Goal: Task Accomplishment & Management: Manage account settings

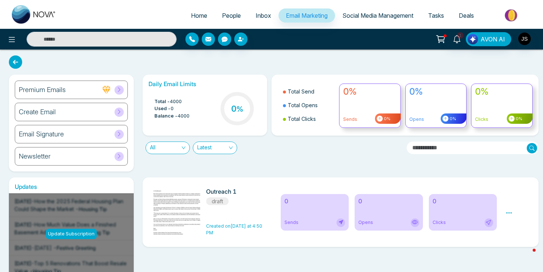
drag, startPoint x: 0, startPoint y: 0, endPoint x: 337, endPoint y: 60, distance: 342.6
click at [337, 60] on div "Premium Emails Create Email Email Signature Newsletter Daily Email Limits Total…" at bounding box center [271, 224] width 543 height 349
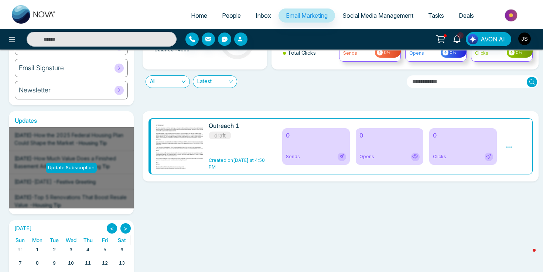
scroll to position [65, 0]
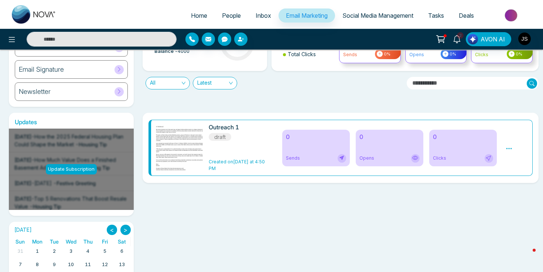
click at [183, 149] on img at bounding box center [180, 148] width 103 height 48
click at [167, 102] on div "Daily Email Limits Total - 4000 Used - 0 Balance - 4000 0 % Total Send Total Op…" at bounding box center [338, 58] width 401 height 97
click at [170, 233] on div "Outreach 1 draft Created on Yesterday at 4:50 PM 0 Sends 0 Opens 0 Clicks Previ…" at bounding box center [338, 219] width 401 height 212
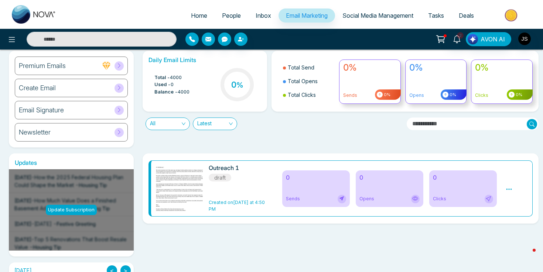
scroll to position [0, 0]
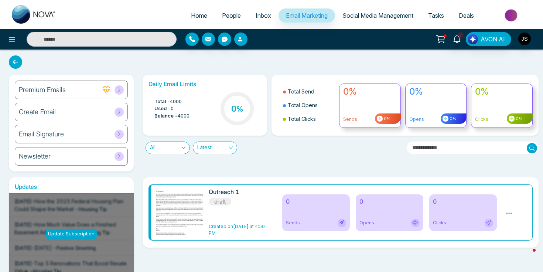
click at [223, 191] on h6 "Outreach 1" at bounding box center [238, 191] width 59 height 7
click at [224, 195] on h6 "Outreach 1" at bounding box center [238, 191] width 59 height 7
click at [181, 199] on img at bounding box center [180, 212] width 103 height 48
click at [512, 213] on icon at bounding box center [509, 213] width 7 height 7
click at [519, 232] on link "Edit" at bounding box center [516, 234] width 9 height 6
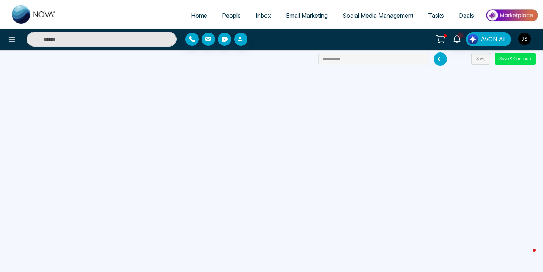
click at [435, 62] on icon at bounding box center [440, 58] width 13 height 13
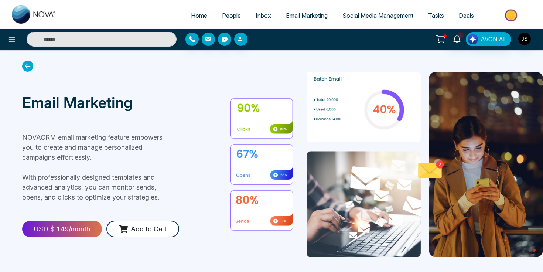
click at [28, 64] on icon at bounding box center [27, 66] width 11 height 11
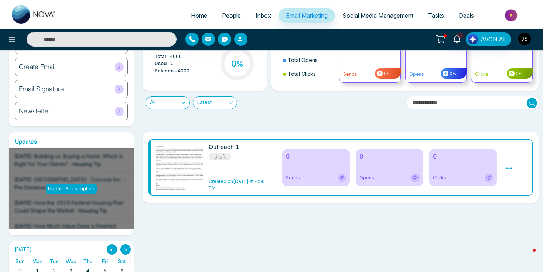
scroll to position [47, 0]
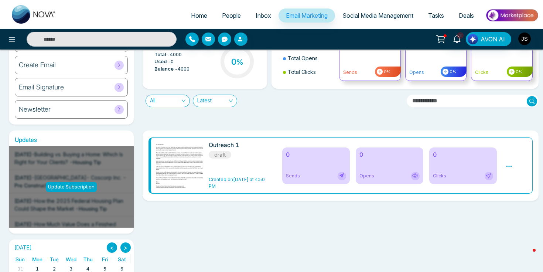
click at [141, 173] on div "Outreach 1 draft Created on Yesterday at 4:50 PM 0 Sends 0 Opens 0 Clicks Previ…" at bounding box center [338, 236] width 401 height 212
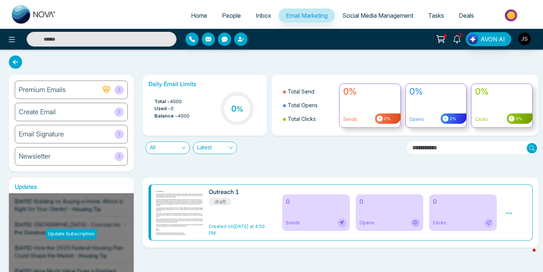
click at [456, 38] on icon at bounding box center [457, 39] width 8 height 8
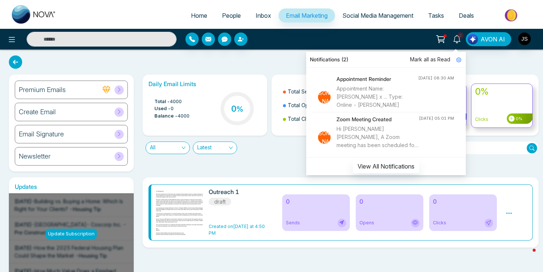
click at [191, 12] on span "Home" at bounding box center [199, 15] width 16 height 7
select select "*"
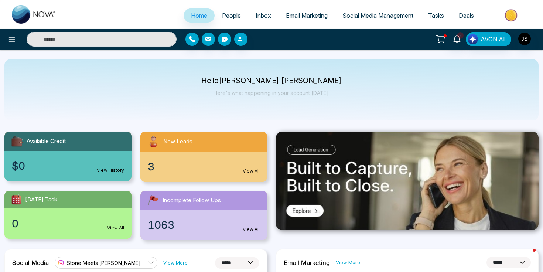
click at [176, 144] on span "New Leads" at bounding box center [177, 141] width 29 height 8
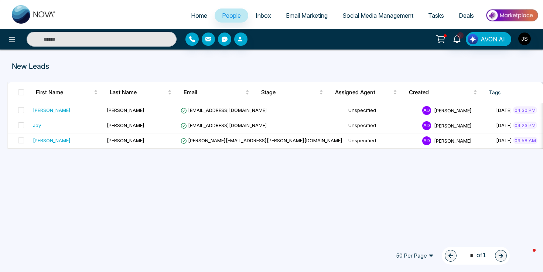
click at [213, 197] on div "Home People Inbox Email Marketing Social Media Management Tasks Deals 2 AVON AI…" at bounding box center [271, 136] width 543 height 272
click at [297, 17] on span "Email Marketing" at bounding box center [307, 15] width 42 height 7
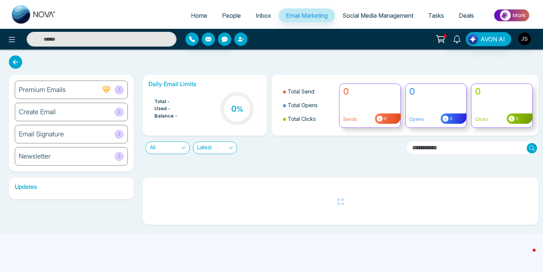
click at [238, 43] on button "button" at bounding box center [240, 39] width 13 height 13
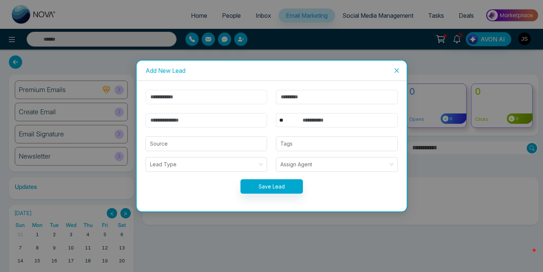
click at [192, 103] on input "text" at bounding box center [207, 97] width 122 height 14
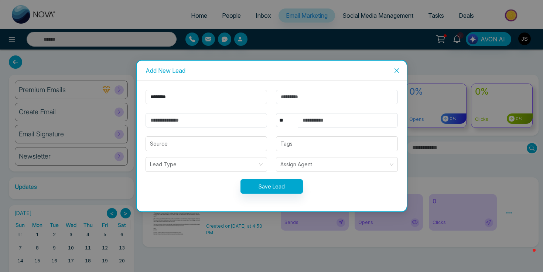
type input "*******"
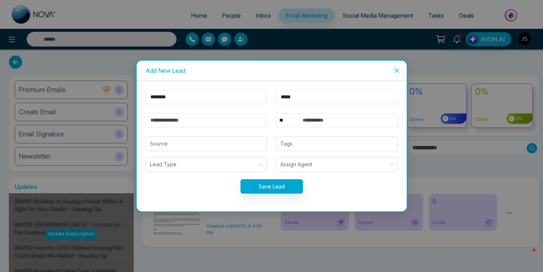
type input "*****"
type input "*"
click at [181, 122] on input "******" at bounding box center [207, 120] width 122 height 14
type input "**********"
click at [324, 119] on input "text" at bounding box center [348, 120] width 100 height 14
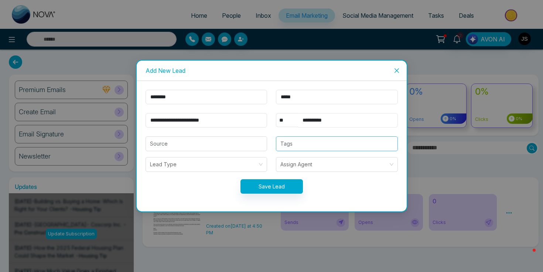
click at [294, 148] on div at bounding box center [336, 143] width 117 height 9
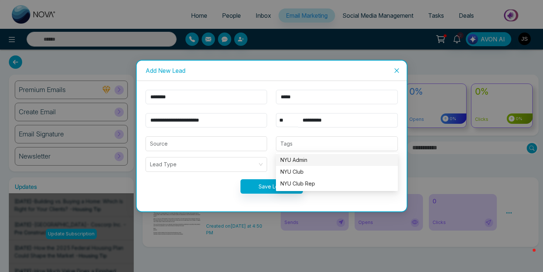
click at [227, 191] on div "Save Lead" at bounding box center [271, 186] width 261 height 14
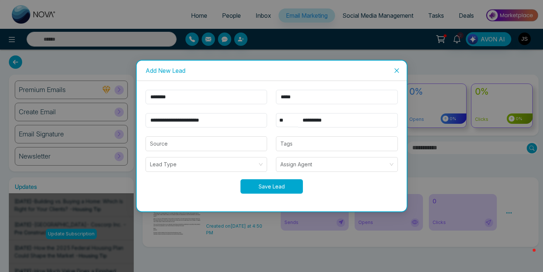
click at [261, 190] on button "Save Lead" at bounding box center [272, 186] width 62 height 14
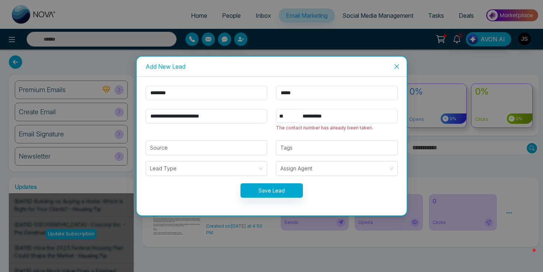
click at [337, 112] on input "**********" at bounding box center [348, 116] width 100 height 14
click at [337, 116] on input "**********" at bounding box center [348, 116] width 100 height 14
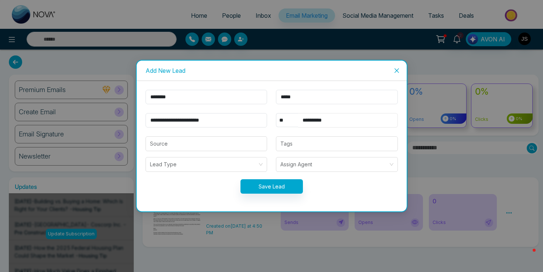
type input "**********"
click at [283, 180] on button "Save Lead" at bounding box center [272, 186] width 62 height 14
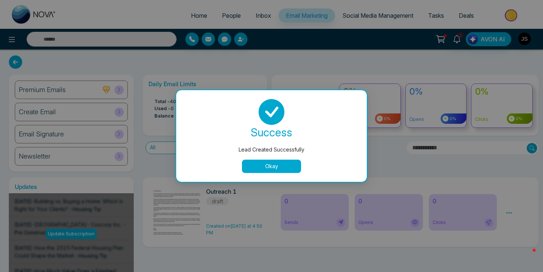
click at [282, 167] on button "Okay" at bounding box center [271, 166] width 59 height 13
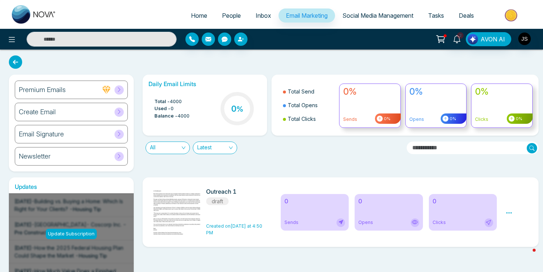
click at [276, 159] on div "Daily Email Limits Total - 4000 Used - 0 Balance - 4000 0 % Total Send Total Op…" at bounding box center [338, 123] width 401 height 97
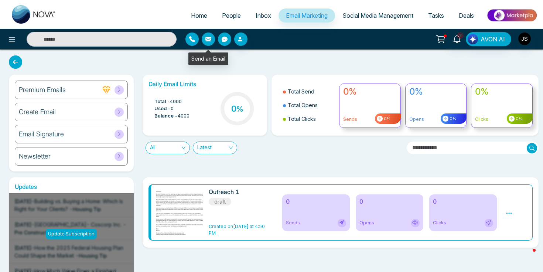
click at [207, 40] on icon "button" at bounding box center [208, 39] width 6 height 4
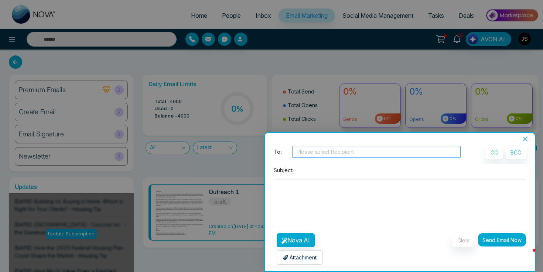
click at [324, 151] on div at bounding box center [376, 151] width 165 height 9
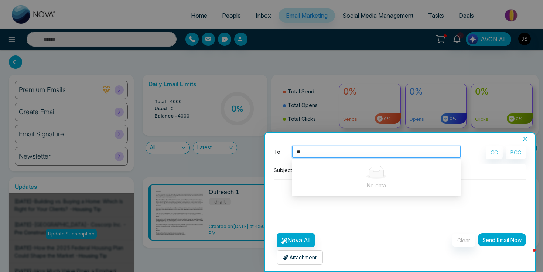
type input "*"
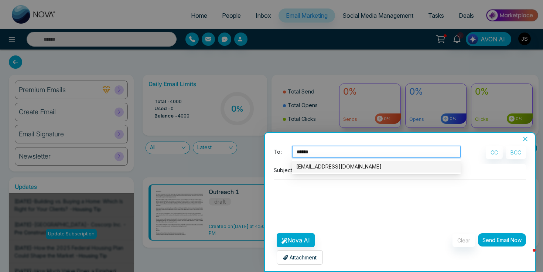
type input "*******"
click at [330, 169] on div "[EMAIL_ADDRESS][DOMAIN_NAME]" at bounding box center [376, 167] width 160 height 8
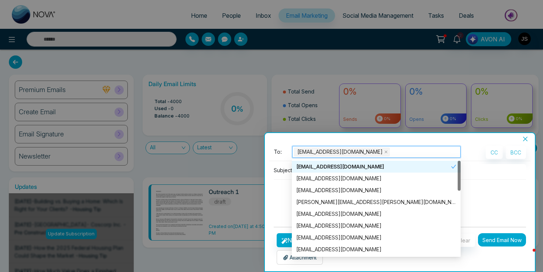
click at [322, 167] on div "[EMAIL_ADDRESS][DOMAIN_NAME]" at bounding box center [373, 167] width 155 height 8
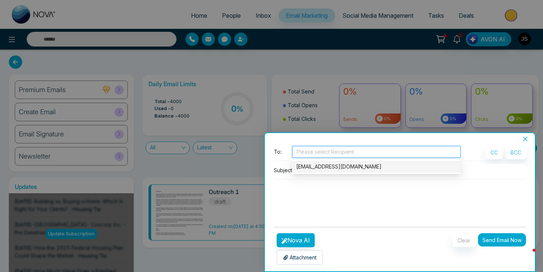
click at [317, 166] on div "[EMAIL_ADDRESS][DOMAIN_NAME]" at bounding box center [376, 167] width 160 height 8
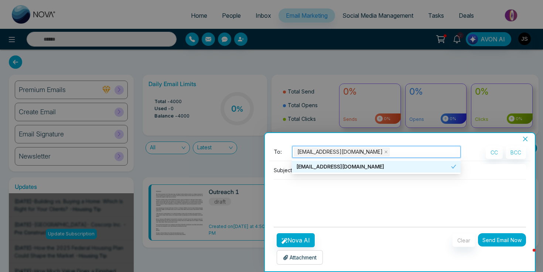
click at [280, 191] on textarea at bounding box center [400, 197] width 252 height 35
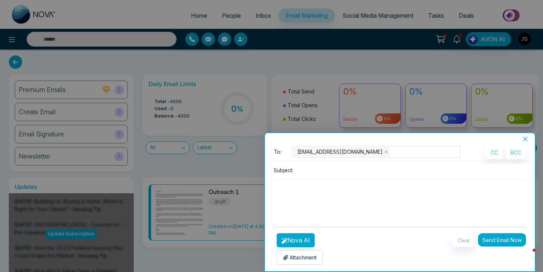
click at [317, 170] on input at bounding box center [411, 170] width 230 height 12
type input "****"
click at [295, 207] on textarea at bounding box center [400, 197] width 252 height 35
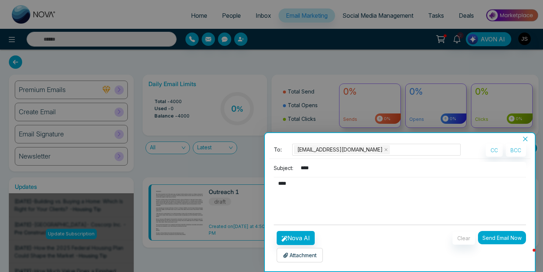
type textarea "****"
click at [500, 235] on button "Send Email Now" at bounding box center [502, 237] width 48 height 13
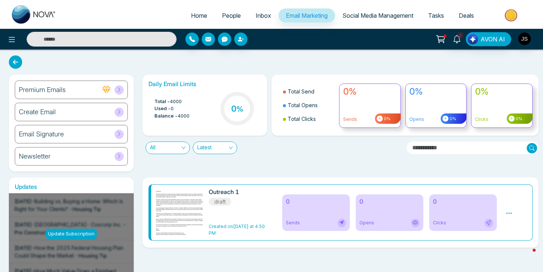
click at [208, 45] on button "button" at bounding box center [208, 39] width 13 height 13
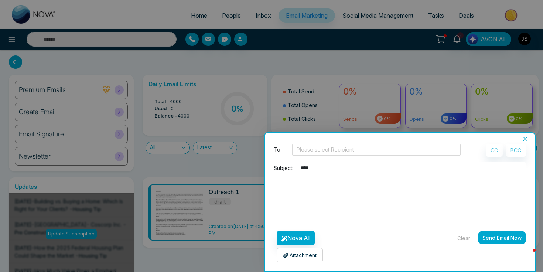
click at [466, 241] on button "Clear" at bounding box center [464, 238] width 23 height 13
click at [283, 238] on icon "button" at bounding box center [285, 239] width 6 height 6
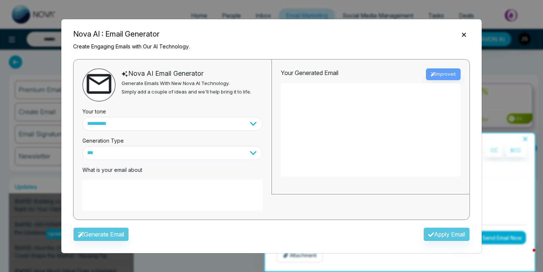
click at [466, 35] on icon "Close" at bounding box center [463, 34] width 7 height 7
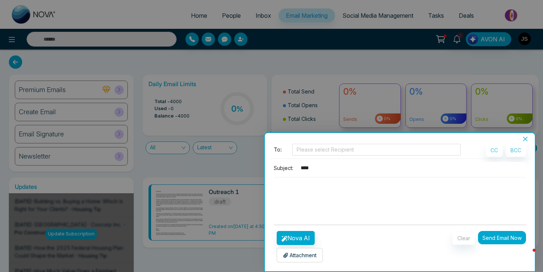
click at [525, 137] on icon "close" at bounding box center [525, 139] width 6 height 6
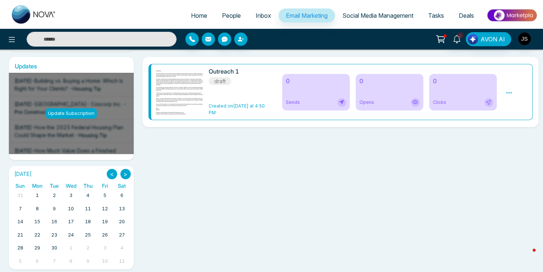
scroll to position [125, 0]
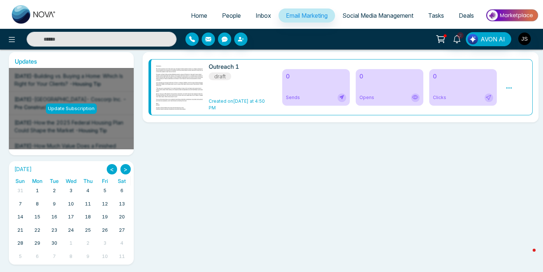
click at [198, 82] on img at bounding box center [180, 87] width 103 height 48
click at [510, 85] on icon at bounding box center [509, 88] width 7 height 7
click at [517, 108] on link "Edit" at bounding box center [516, 109] width 9 height 6
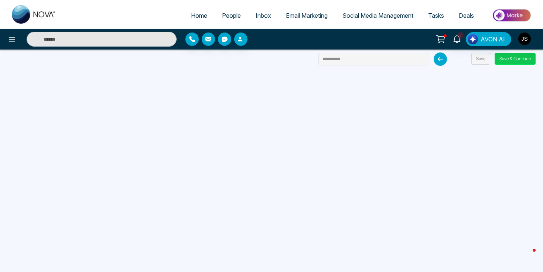
click at [504, 61] on button "Save & Continue" at bounding box center [515, 59] width 41 height 12
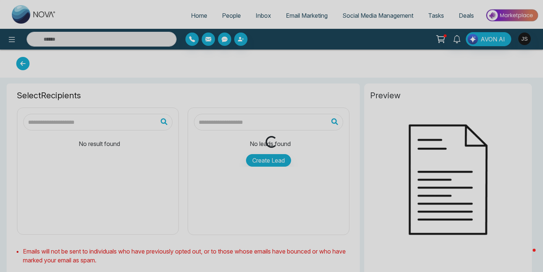
type input "**********"
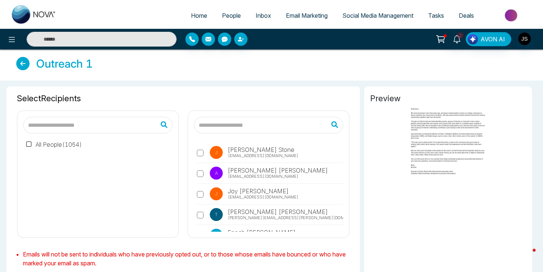
click at [107, 126] on input "text" at bounding box center [97, 125] width 149 height 17
type input "**********"
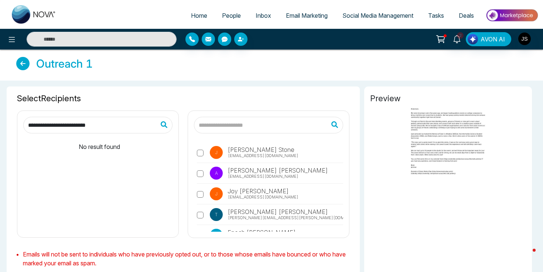
click at [183, 89] on div "**********" at bounding box center [183, 164] width 344 height 157
click at [253, 154] on span "[EMAIL_ADDRESS][DOMAIN_NAME]" at bounding box center [263, 156] width 71 height 6
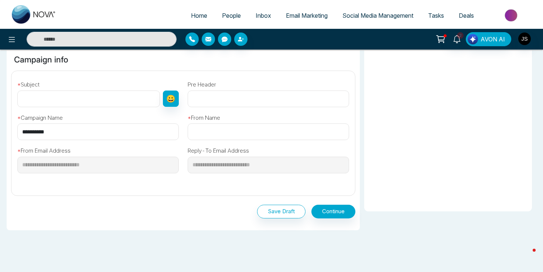
scroll to position [220, 0]
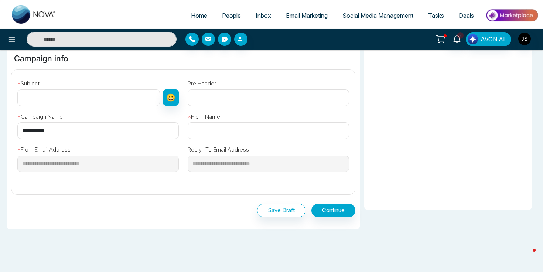
click at [99, 96] on input "text" at bounding box center [88, 97] width 143 height 17
type input "*****"
click at [255, 98] on input "text" at bounding box center [268, 97] width 161 height 17
type input "**********"
click at [197, 129] on input "text" at bounding box center [268, 130] width 161 height 17
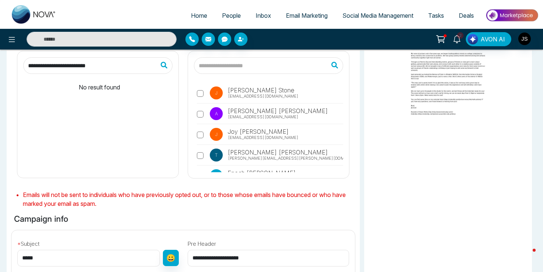
scroll to position [55, 0]
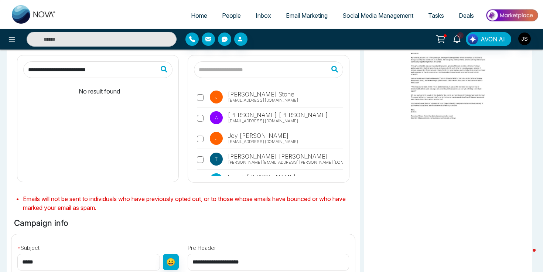
type input "*******"
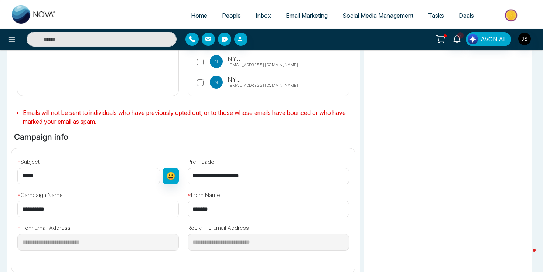
scroll to position [147, 0]
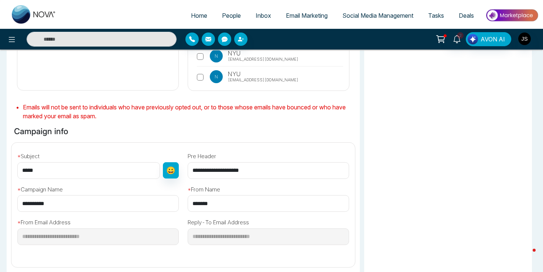
click at [92, 177] on input "*****" at bounding box center [88, 170] width 143 height 17
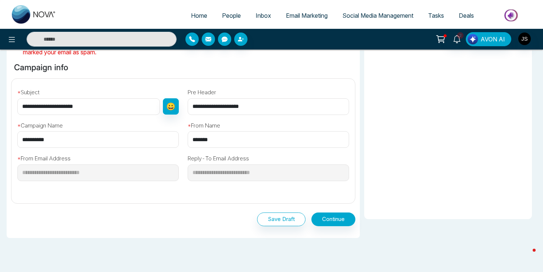
scroll to position [212, 0]
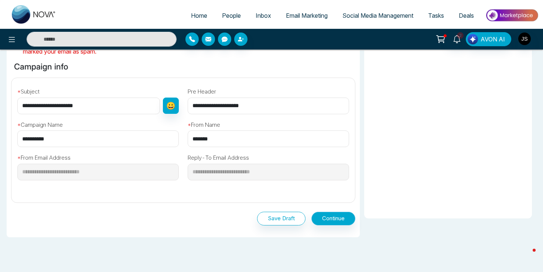
type input "**********"
click at [316, 219] on button "Continue" at bounding box center [333, 219] width 44 height 14
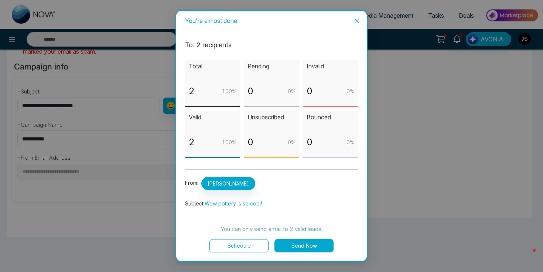
click at [311, 248] on button "Send Now" at bounding box center [304, 245] width 59 height 13
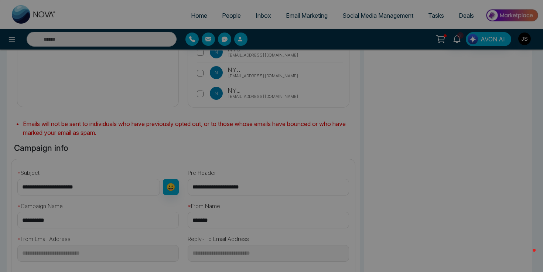
scroll to position [87, 0]
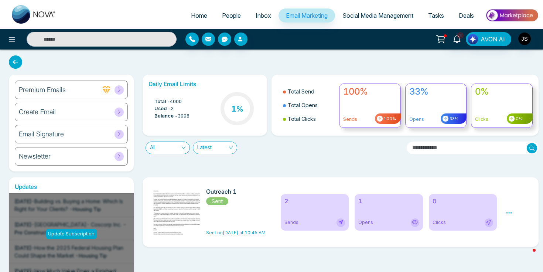
click at [17, 65] on icon at bounding box center [15, 61] width 13 height 13
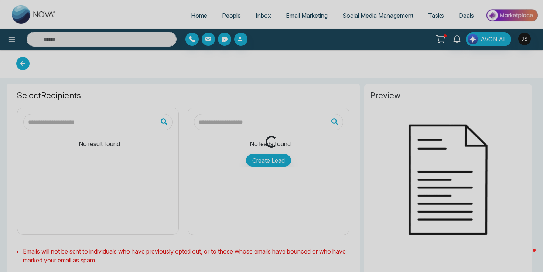
click at [24, 67] on div "Loading..." at bounding box center [271, 136] width 543 height 272
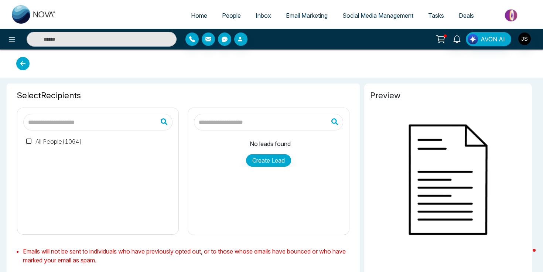
click at [24, 67] on icon at bounding box center [22, 63] width 13 height 13
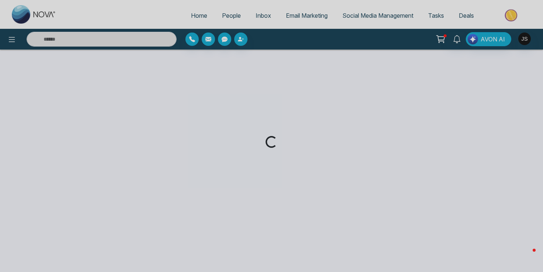
click at [13, 45] on div "Loading..." at bounding box center [271, 136] width 543 height 272
click at [11, 39] on div "Loading..." at bounding box center [271, 136] width 543 height 272
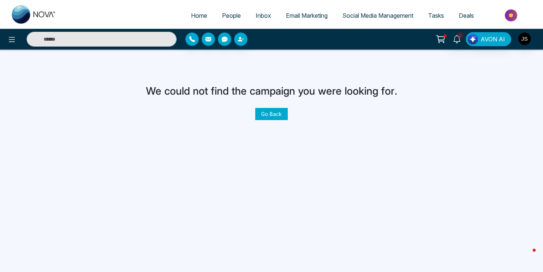
click at [11, 39] on icon at bounding box center [12, 39] width 6 height 5
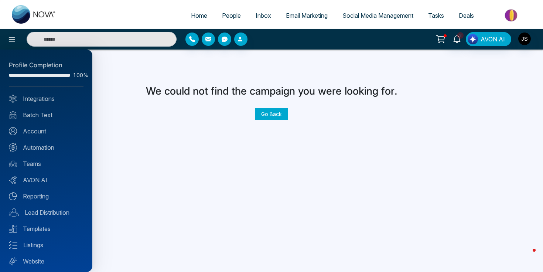
click at [47, 73] on div at bounding box center [46, 75] width 75 height 8
click at [35, 67] on div "Profile Completion" at bounding box center [46, 66] width 75 height 10
click at [275, 109] on div at bounding box center [271, 136] width 543 height 272
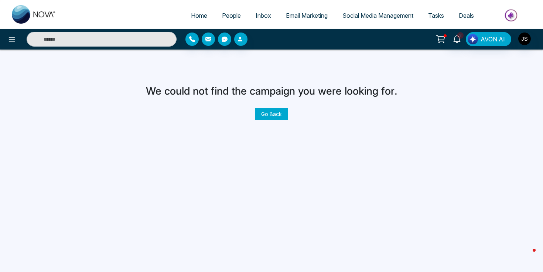
click at [272, 111] on link "Go Back" at bounding box center [271, 114] width 33 height 12
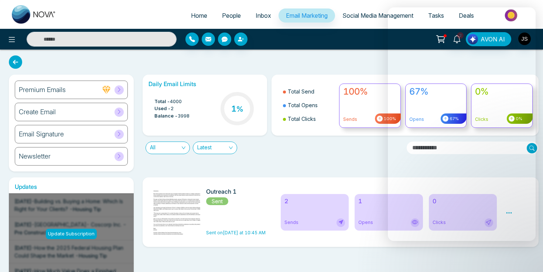
click at [116, 134] on span at bounding box center [119, 134] width 9 height 9
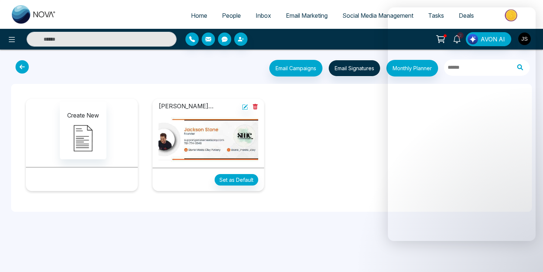
click at [245, 144] on img at bounding box center [209, 139] width 100 height 45
click at [249, 180] on button "Set as Default" at bounding box center [237, 179] width 44 height 11
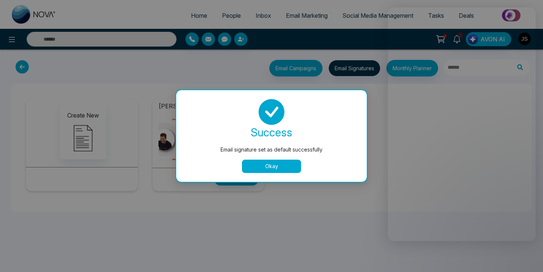
click at [260, 167] on button "Okay" at bounding box center [271, 166] width 59 height 13
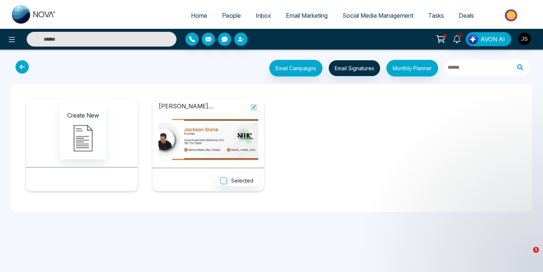
click at [21, 67] on icon at bounding box center [22, 66] width 13 height 13
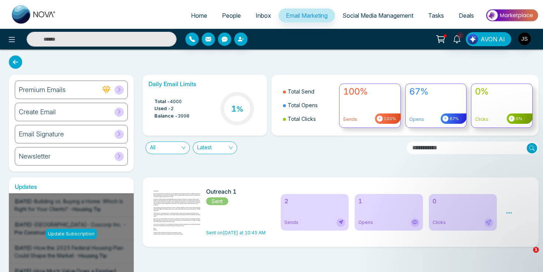
click at [78, 134] on div "Email Signature" at bounding box center [71, 134] width 113 height 18
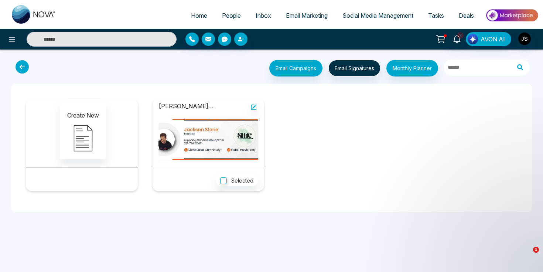
click at [230, 140] on img at bounding box center [209, 139] width 100 height 45
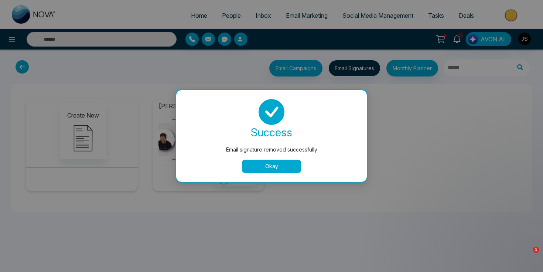
click at [262, 166] on button "Okay" at bounding box center [271, 166] width 59 height 13
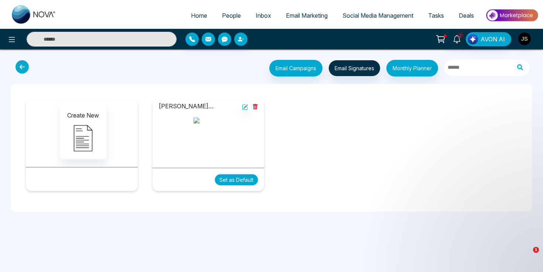
click at [235, 178] on button "Set as Default" at bounding box center [237, 179] width 44 height 11
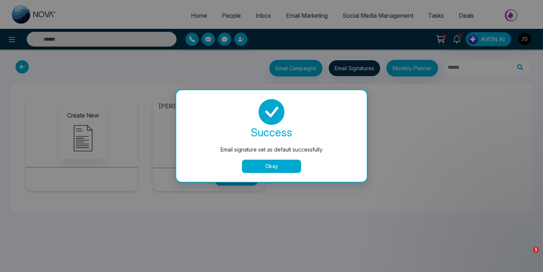
click at [262, 167] on button "Okay" at bounding box center [271, 166] width 59 height 13
click at [275, 163] on button "Okay" at bounding box center [271, 166] width 59 height 13
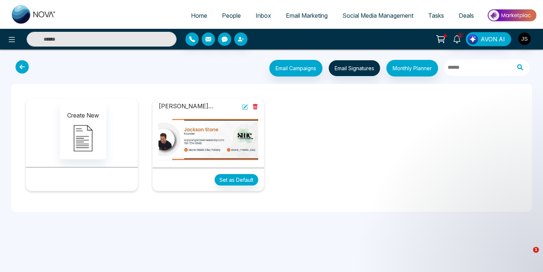
click at [246, 104] on icon at bounding box center [245, 107] width 6 height 6
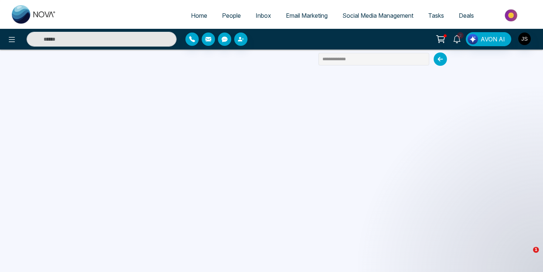
click at [446, 59] on icon at bounding box center [440, 58] width 13 height 13
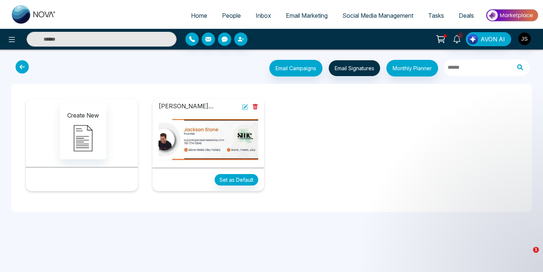
click at [246, 108] on icon at bounding box center [245, 107] width 6 height 6
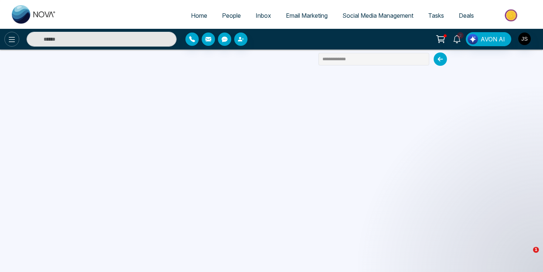
click at [14, 43] on icon at bounding box center [11, 39] width 9 height 9
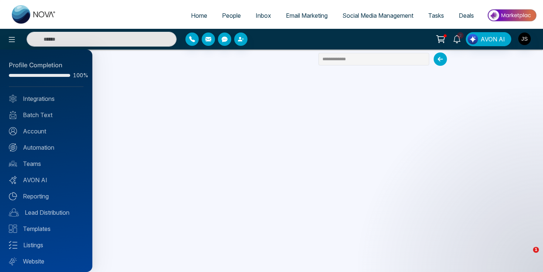
click at [53, 76] on div at bounding box center [39, 75] width 61 height 3
click at [213, 167] on div at bounding box center [271, 136] width 543 height 272
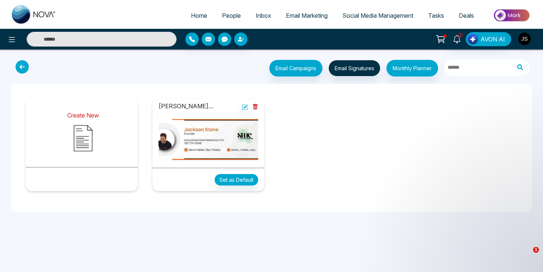
click at [78, 147] on img at bounding box center [83, 138] width 37 height 37
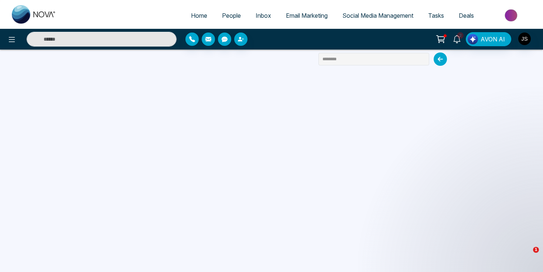
click at [438, 57] on icon at bounding box center [440, 58] width 13 height 13
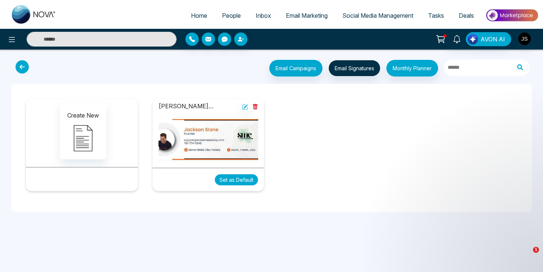
click at [229, 183] on button "Set as Default" at bounding box center [237, 179] width 44 height 11
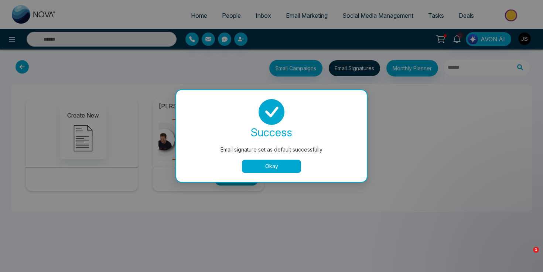
click at [274, 171] on button "Okay" at bounding box center [271, 166] width 59 height 13
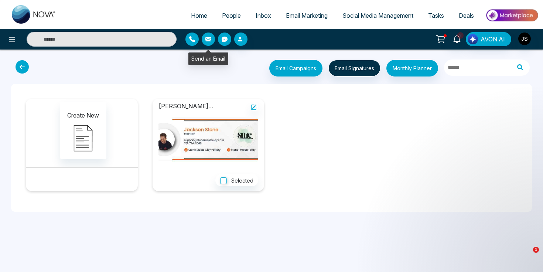
click at [213, 42] on button "button" at bounding box center [208, 39] width 13 height 13
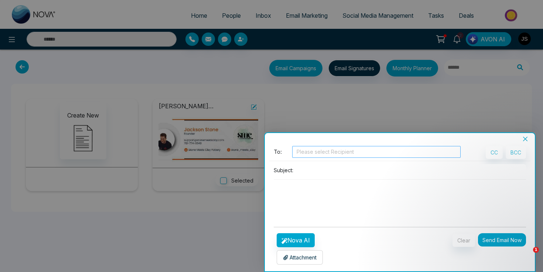
click at [309, 150] on div at bounding box center [376, 151] width 165 height 9
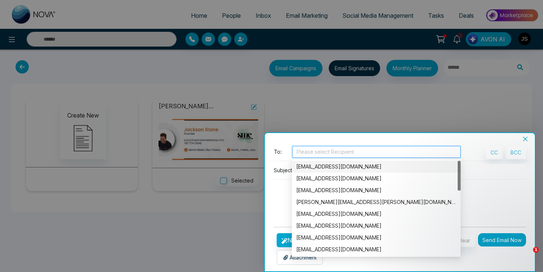
click at [311, 168] on div "[EMAIL_ADDRESS][DOMAIN_NAME]" at bounding box center [376, 167] width 160 height 8
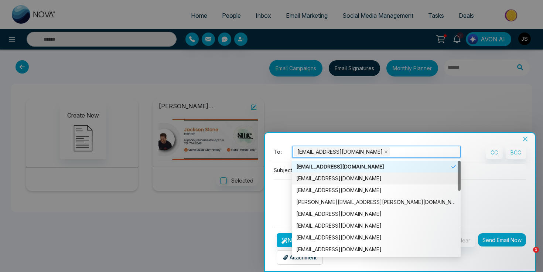
click at [316, 180] on div "[EMAIL_ADDRESS][DOMAIN_NAME]" at bounding box center [376, 178] width 160 height 8
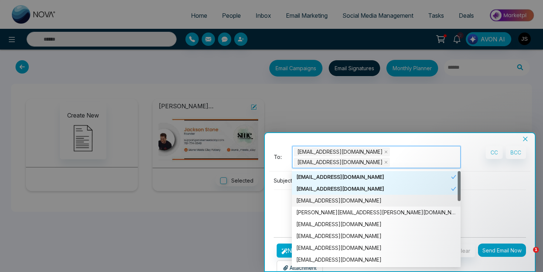
click at [283, 204] on textarea at bounding box center [400, 207] width 252 height 35
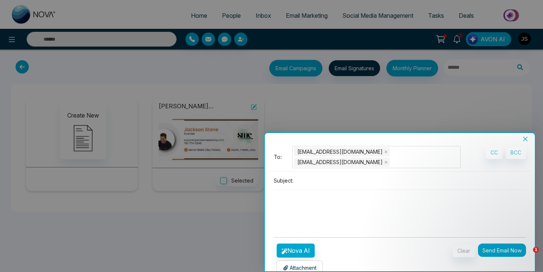
click at [310, 184] on input at bounding box center [411, 180] width 230 height 12
type input "**********"
click at [309, 211] on textarea at bounding box center [400, 207] width 252 height 35
type textarea "**********"
click at [359, 217] on textarea "**********" at bounding box center [400, 207] width 252 height 35
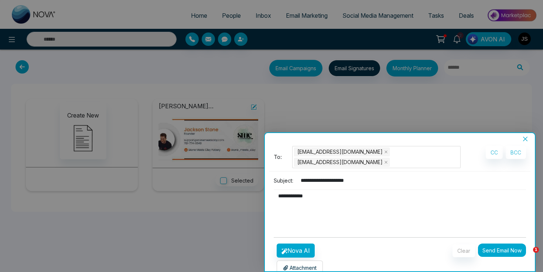
click at [496, 250] on button "Send Email Now" at bounding box center [502, 249] width 48 height 13
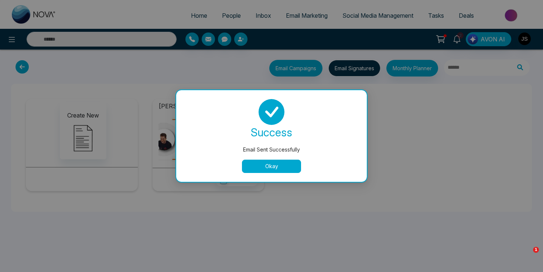
click at [264, 167] on button "Okay" at bounding box center [271, 166] width 59 height 13
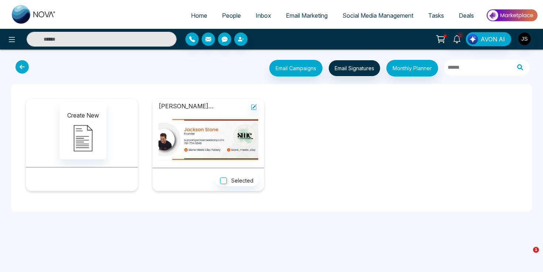
click at [265, 20] on link "Inbox" at bounding box center [263, 15] width 30 height 14
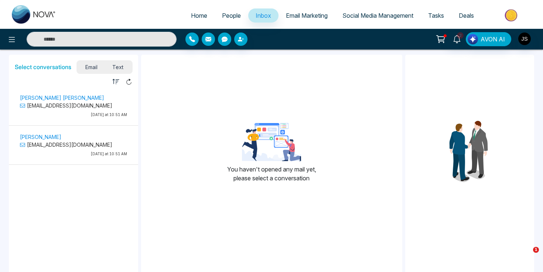
click at [72, 100] on p "[PERSON_NAME] [PERSON_NAME]" at bounding box center [73, 98] width 107 height 8
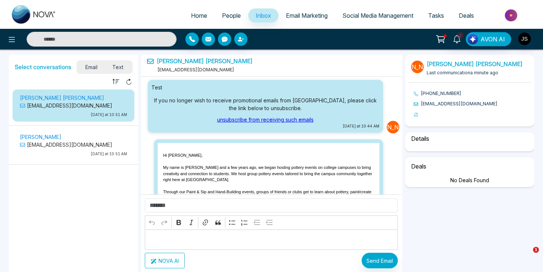
scroll to position [322, 0]
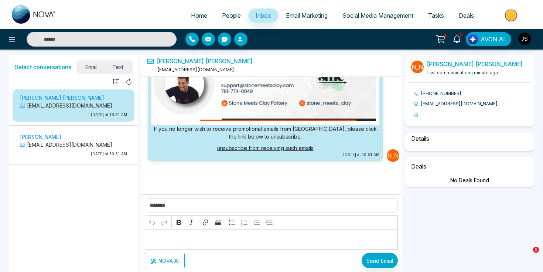
select select "*"
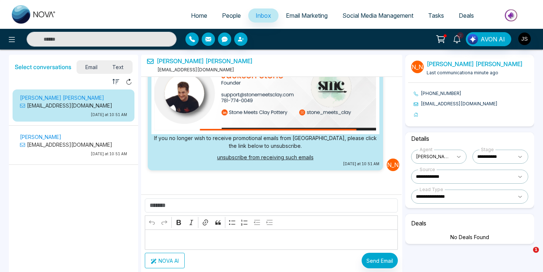
scroll to position [307, 0]
click at [232, 160] on link "unsubscribe from receiving such emails" at bounding box center [265, 157] width 96 height 6
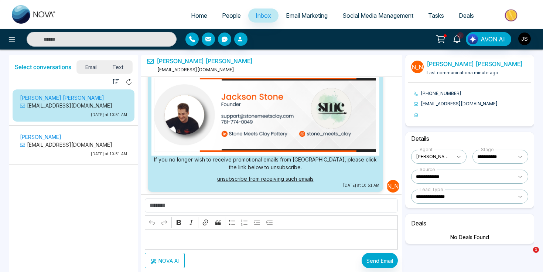
scroll to position [283, 0]
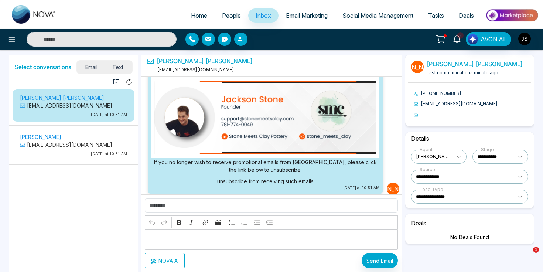
click at [454, 40] on icon at bounding box center [457, 39] width 8 height 8
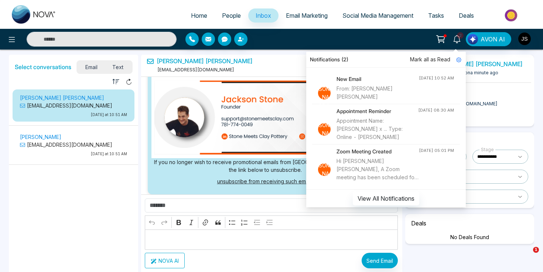
click at [282, 96] on img at bounding box center [265, 118] width 222 height 74
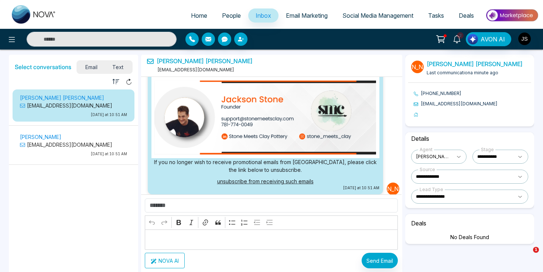
click at [282, 96] on img at bounding box center [265, 118] width 222 height 74
click at [226, 127] on img at bounding box center [265, 118] width 222 height 74
click at [247, 140] on img at bounding box center [265, 118] width 222 height 74
click at [312, 143] on img at bounding box center [265, 118] width 222 height 74
click at [331, 119] on img at bounding box center [265, 118] width 222 height 74
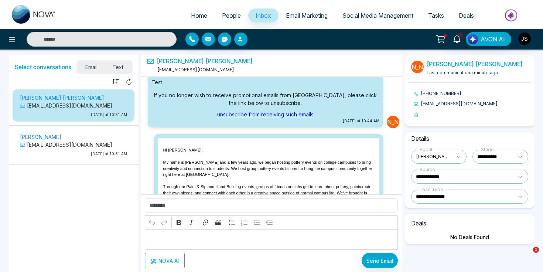
scroll to position [0, 0]
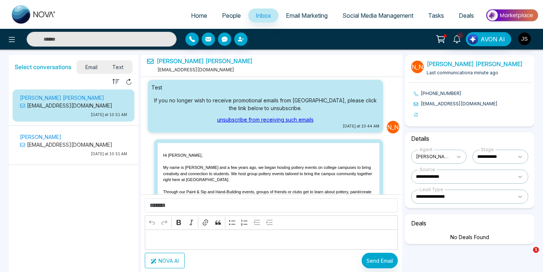
click at [112, 65] on span "Text" at bounding box center [118, 67] width 26 height 10
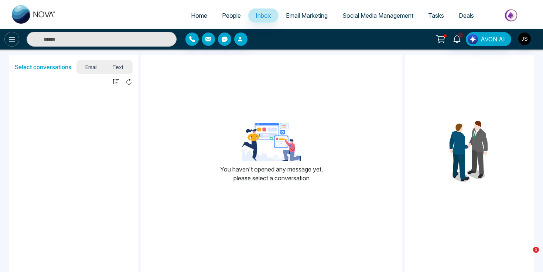
click at [10, 37] on icon at bounding box center [12, 39] width 6 height 5
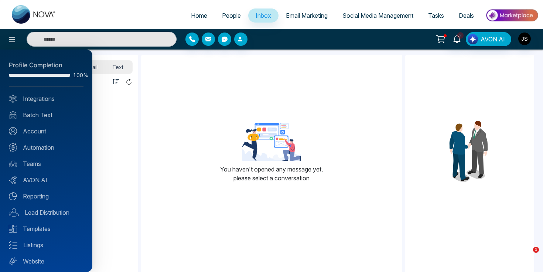
click at [25, 14] on div at bounding box center [271, 136] width 543 height 272
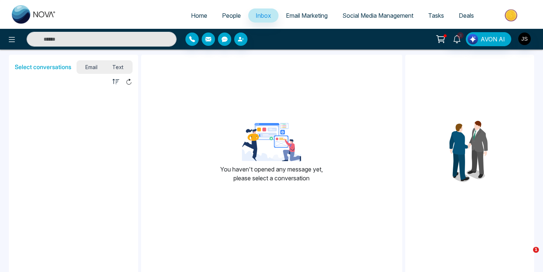
click at [19, 12] on img at bounding box center [34, 14] width 44 height 18
select select "*"
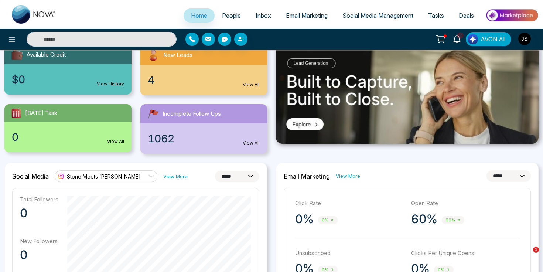
scroll to position [85, 0]
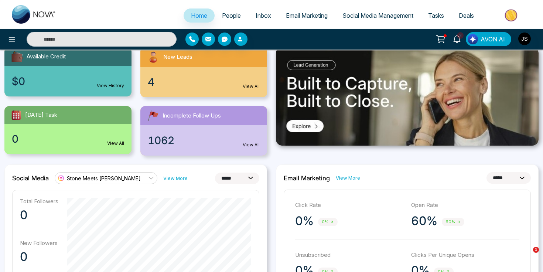
click at [111, 176] on link "Stone Meets [PERSON_NAME]" at bounding box center [106, 178] width 103 height 12
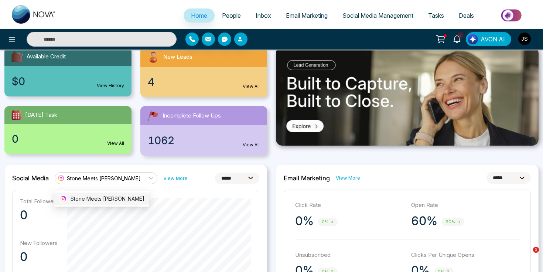
click at [112, 201] on span "Stone Meets [PERSON_NAME]" at bounding box center [108, 199] width 74 height 8
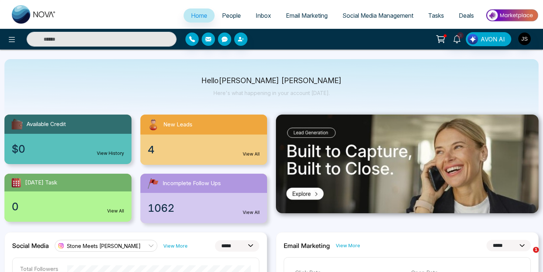
scroll to position [4, 0]
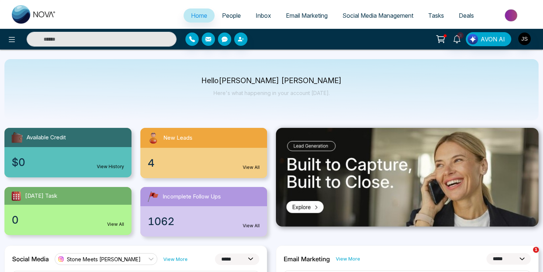
click at [262, 83] on p "Hello [PERSON_NAME] [PERSON_NAME]" at bounding box center [271, 81] width 140 height 6
drag, startPoint x: 212, startPoint y: 93, endPoint x: 298, endPoint y: 100, distance: 85.6
click at [299, 100] on div "Hello [PERSON_NAME] [PERSON_NAME] Here's what happening in your account [DATE]." at bounding box center [271, 89] width 534 height 61
click at [317, 199] on img at bounding box center [407, 177] width 263 height 99
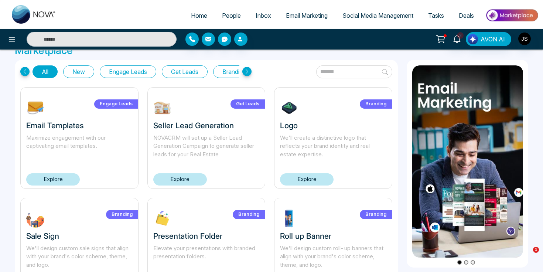
scroll to position [14, 0]
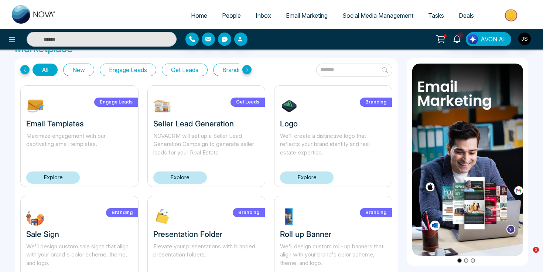
click at [314, 172] on link "Explore" at bounding box center [307, 177] width 54 height 12
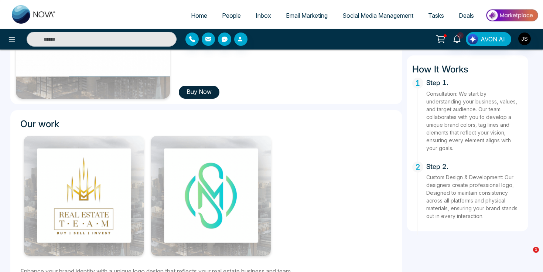
scroll to position [204, 0]
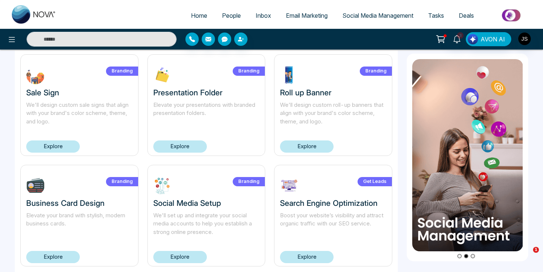
scroll to position [164, 0]
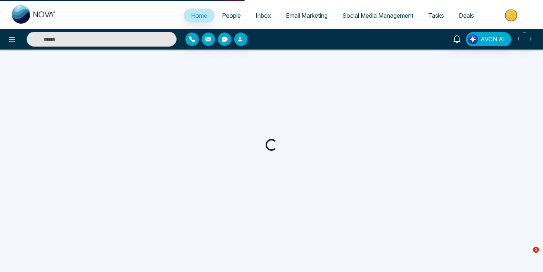
select select "*"
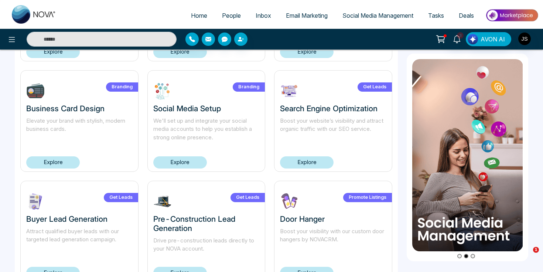
scroll to position [251, 0]
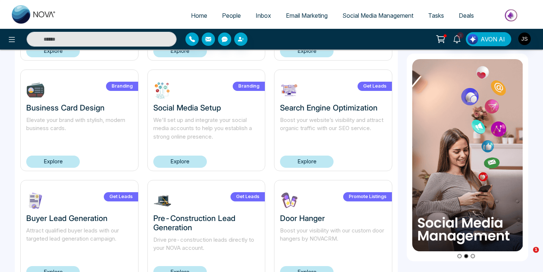
click at [74, 159] on link "Explore" at bounding box center [53, 162] width 54 height 12
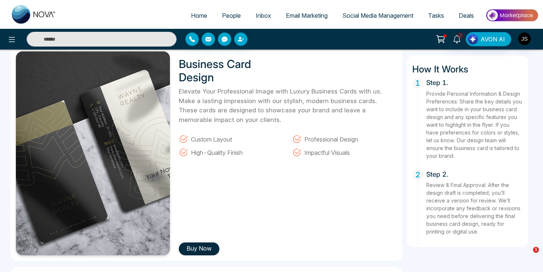
scroll to position [29, 0]
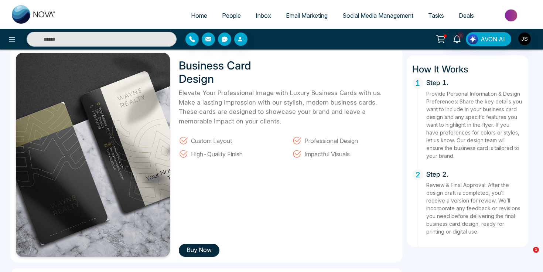
click at [189, 258] on div "Business Card Design Elevate Your Professional Image with Luxury Business Cards…" at bounding box center [206, 154] width 392 height 215
click at [191, 250] on button "Buy Now" at bounding box center [199, 250] width 41 height 13
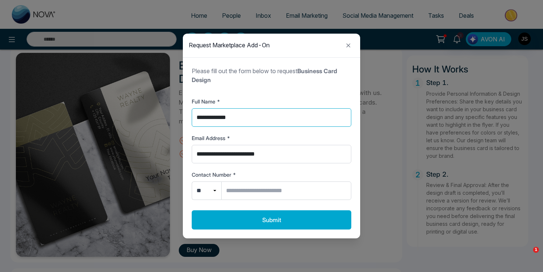
click at [247, 123] on input "**********" at bounding box center [272, 117] width 160 height 18
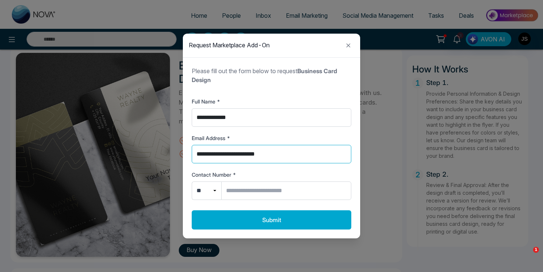
click at [247, 159] on input "**********" at bounding box center [272, 154] width 160 height 18
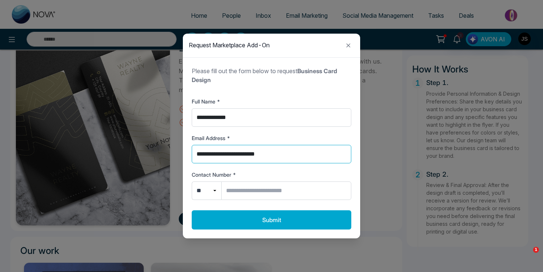
scroll to position [61, 0]
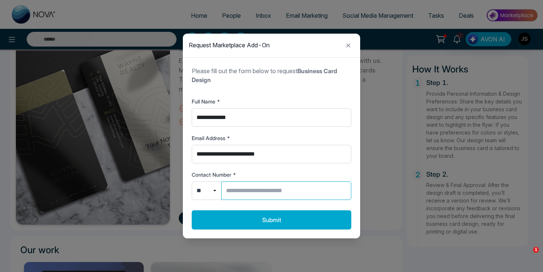
click at [236, 191] on input "Contact Number *" at bounding box center [286, 190] width 130 height 18
type input "**********"
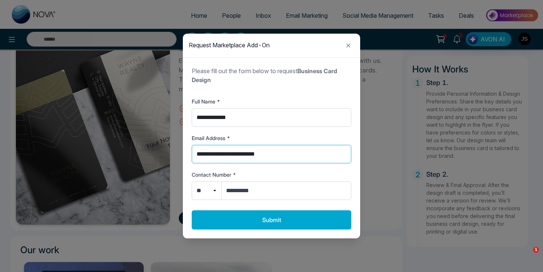
click at [202, 152] on input "**********" at bounding box center [272, 154] width 160 height 18
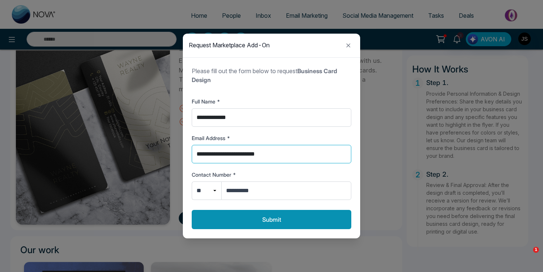
type input "**********"
click at [237, 218] on button "Submit" at bounding box center [272, 219] width 160 height 19
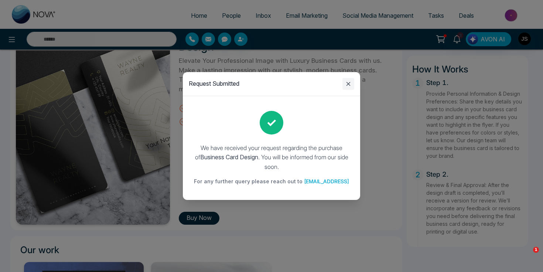
click at [347, 83] on icon "Close modal" at bounding box center [348, 83] width 9 height 9
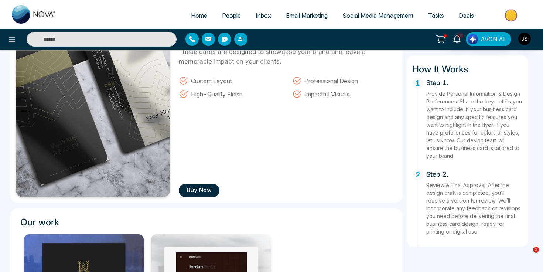
scroll to position [0, 0]
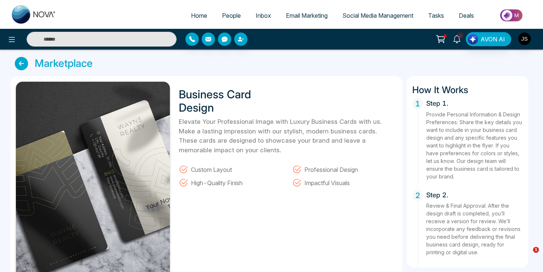
click at [460, 39] on icon at bounding box center [457, 39] width 8 height 8
click at [242, 193] on div "Business Card Design Elevate Your Professional Image with Luxury Business Cards…" at bounding box center [285, 184] width 222 height 204
click at [22, 64] on icon at bounding box center [21, 63] width 13 height 13
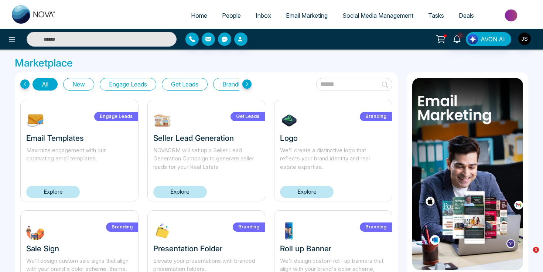
click at [22, 83] on icon at bounding box center [24, 83] width 9 height 9
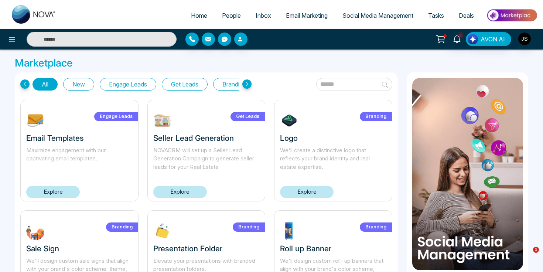
click at [10, 17] on link at bounding box center [33, 15] width 59 height 24
select select "*"
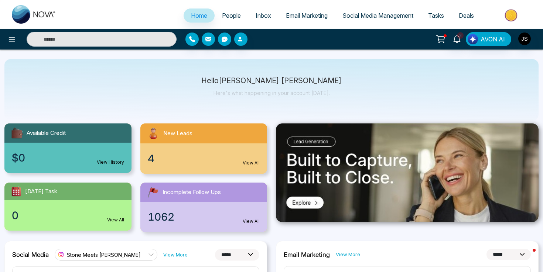
scroll to position [14, 0]
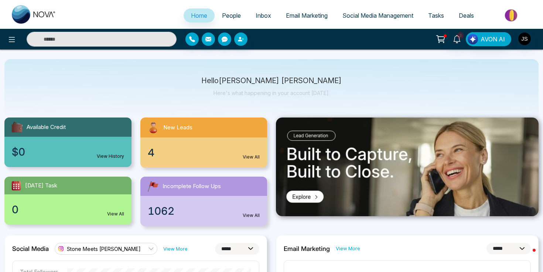
click at [295, 17] on span "Email Marketing" at bounding box center [307, 15] width 42 height 7
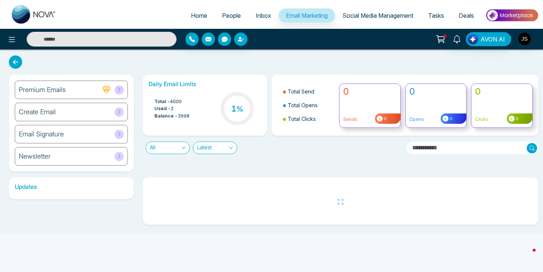
click at [113, 135] on div "Email Signature" at bounding box center [71, 134] width 113 height 18
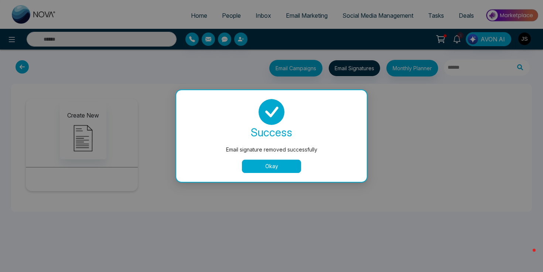
click at [260, 163] on button "Okay" at bounding box center [271, 166] width 59 height 13
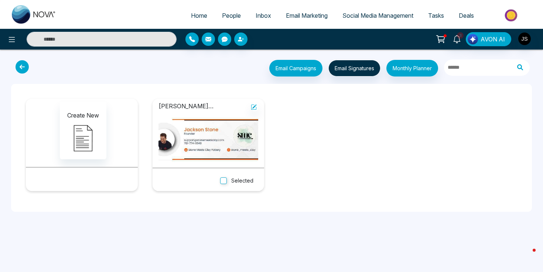
click at [238, 181] on button "Selected" at bounding box center [236, 180] width 43 height 12
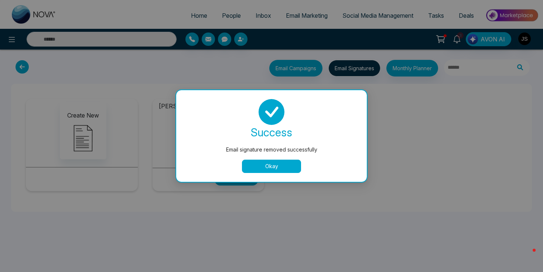
click at [273, 168] on button "Okay" at bounding box center [271, 166] width 59 height 13
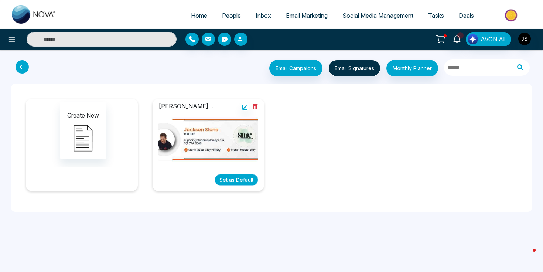
click at [238, 180] on button "Set as Default" at bounding box center [237, 179] width 44 height 11
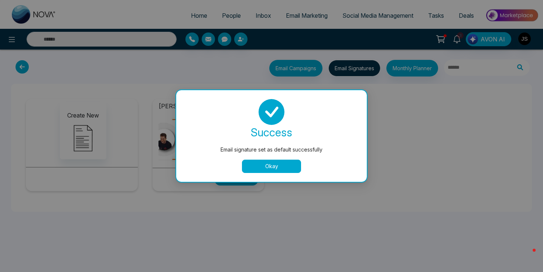
click at [267, 161] on button "Okay" at bounding box center [271, 166] width 59 height 13
